Goal: Obtain resource: Obtain resource

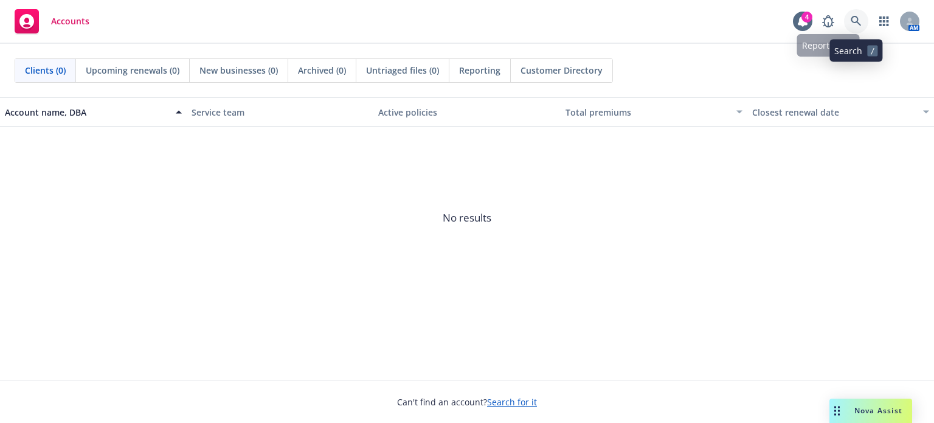
click at [852, 20] on icon at bounding box center [856, 21] width 10 height 10
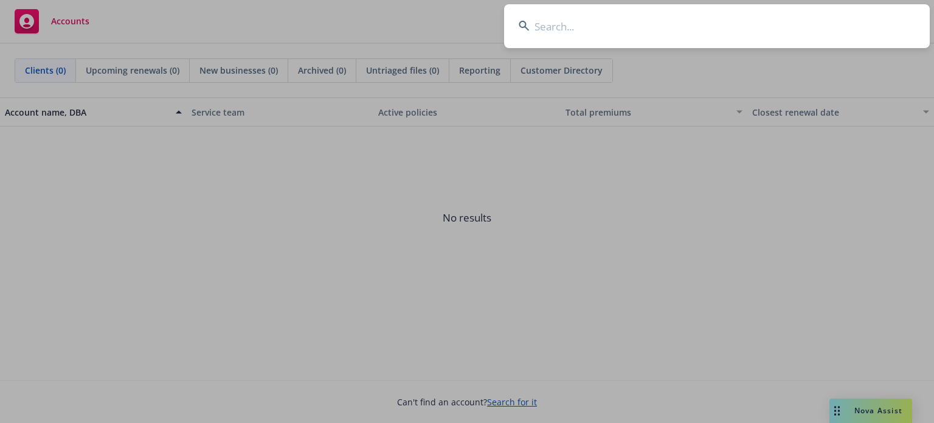
type input "Santa [PERSON_NAME]"
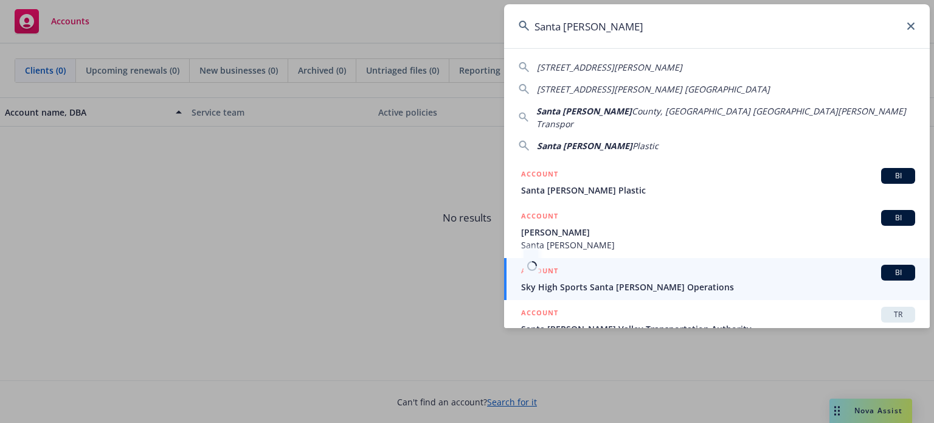
click at [888, 309] on span "TR" at bounding box center [898, 314] width 24 height 11
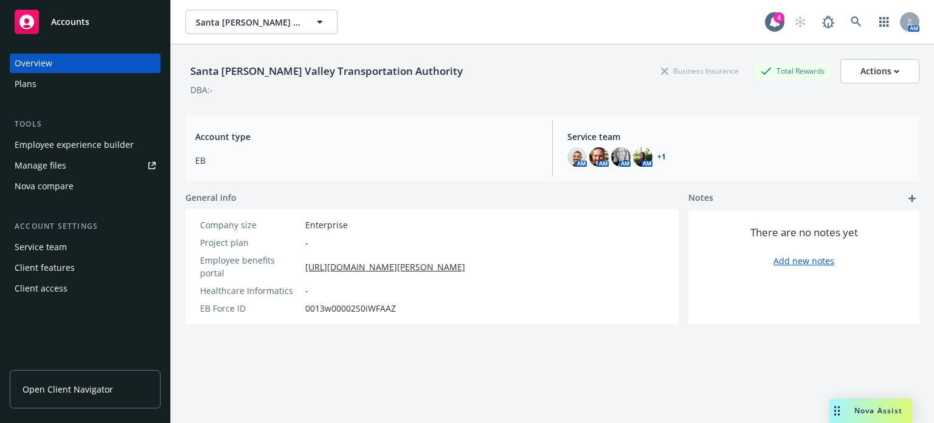
click at [36, 88] on div "Plans" at bounding box center [85, 83] width 141 height 19
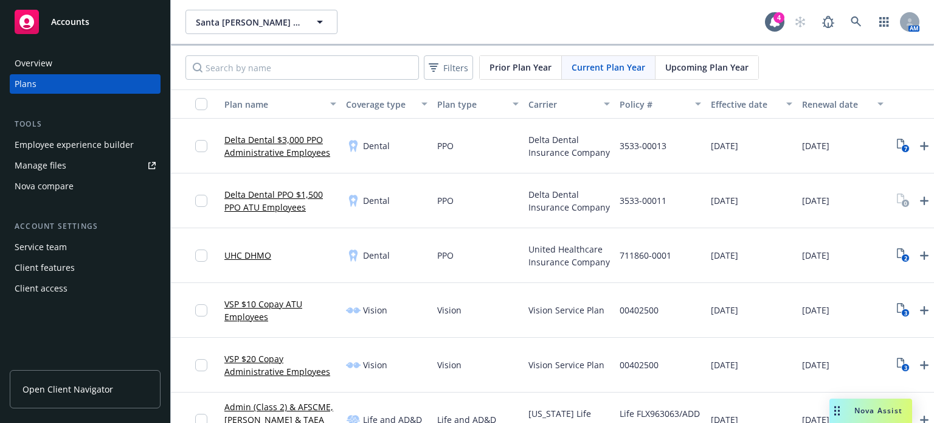
click at [684, 70] on span "Upcoming Plan Year" at bounding box center [706, 67] width 83 height 13
click at [609, 75] on div "Current Plan Year" at bounding box center [609, 67] width 94 height 23
click at [705, 68] on span "Upcoming Plan Year" at bounding box center [706, 67] width 83 height 13
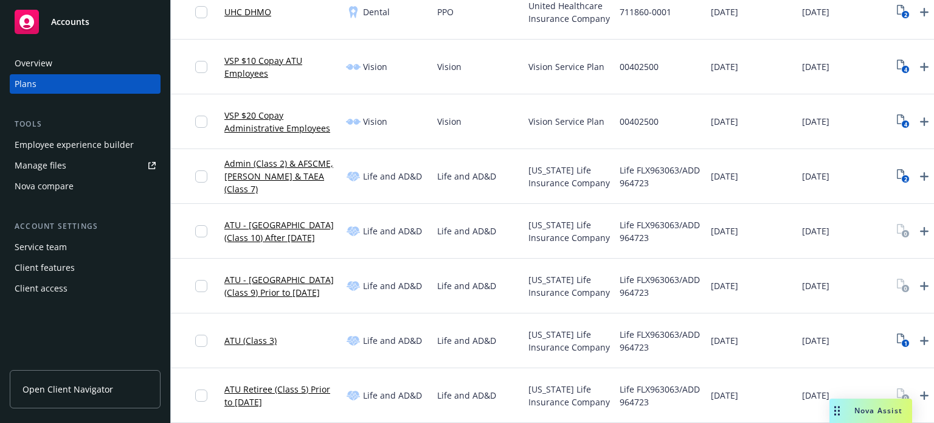
scroll to position [122, 0]
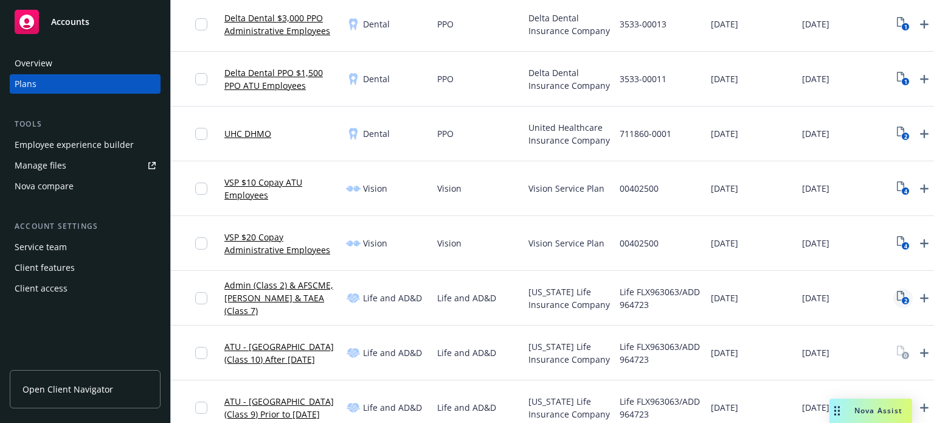
click at [903, 296] on icon "View Plan Documents" at bounding box center [900, 296] width 7 height 10
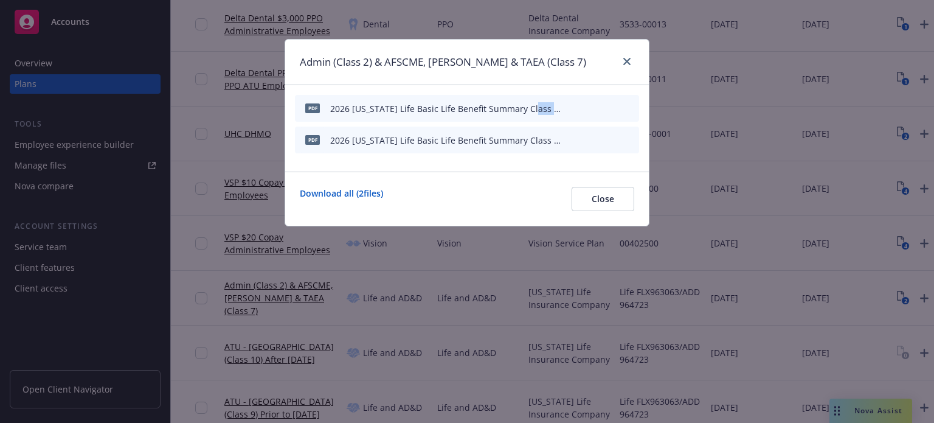
drag, startPoint x: 536, startPoint y: 108, endPoint x: 590, endPoint y: 123, distance: 56.2
click at [590, 123] on div "pdf 2026 [US_STATE] Life Basic Life Benefit Summary Class 7 SCVTA.pdf pdf 2026 …" at bounding box center [467, 124] width 344 height 58
click at [530, 121] on div "pdf 2026 [US_STATE] Life Basic Life Benefit Summary Class 7 SCVTA.pdf" at bounding box center [467, 108] width 344 height 27
click at [609, 105] on icon "preview file" at bounding box center [608, 107] width 11 height 9
click at [606, 140] on icon "preview file" at bounding box center [608, 139] width 11 height 9
